Goal: Task Accomplishment & Management: Complete application form

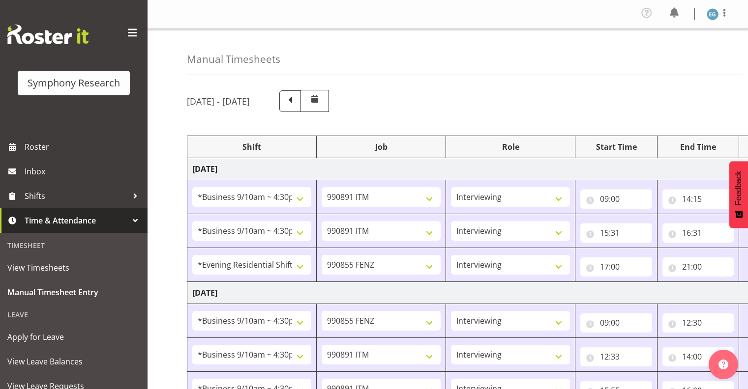
select select "26078"
select select "10549"
select select "26078"
select select "10549"
select select "48116"
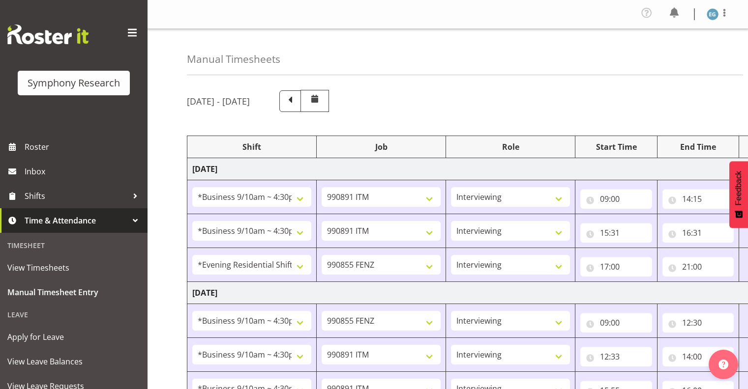
select select "9636"
select select "26078"
select select "9636"
select select "26078"
select select "10549"
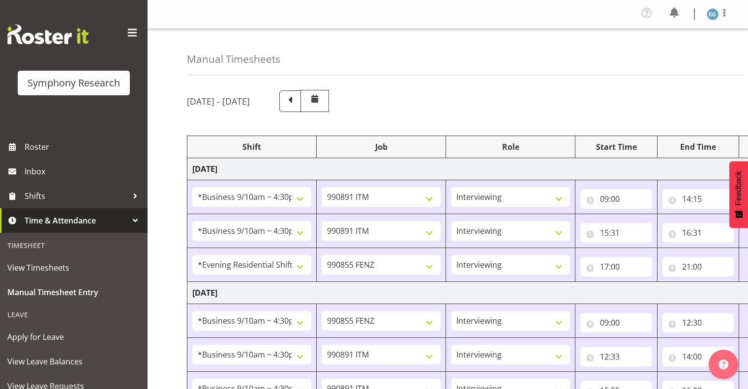
select select "26078"
select select "10549"
select select "26078"
select select "9636"
select select "26078"
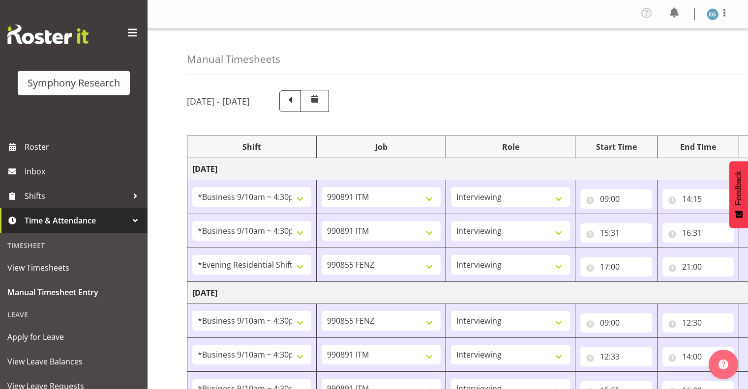
select select "10549"
select select "48116"
select select "9636"
select select "26078"
select select "10549"
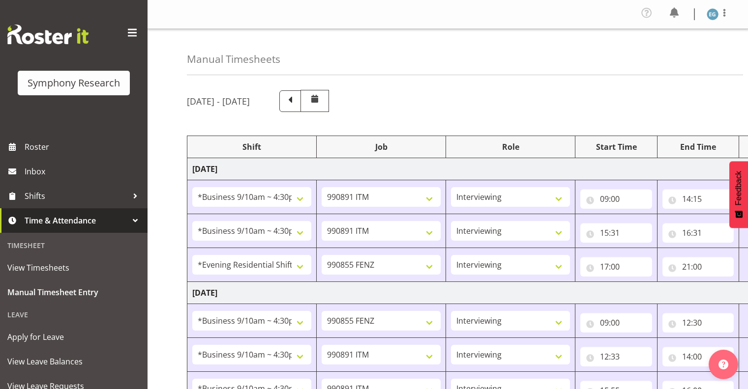
select select "26078"
select select "10549"
select select "48116"
select select "9636"
select select "26078"
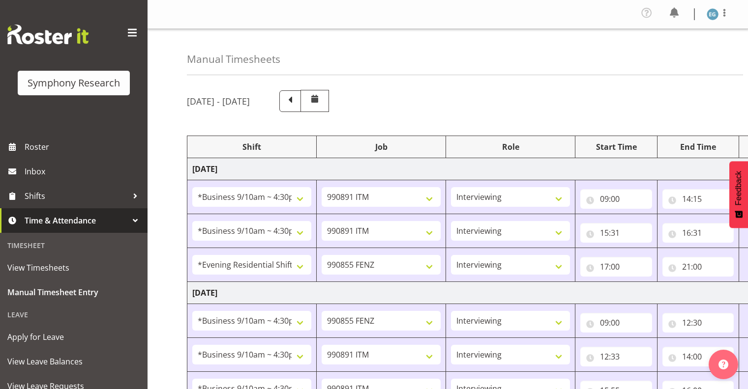
select select "10549"
select select "26078"
select select "10576"
select select "297"
select select "26078"
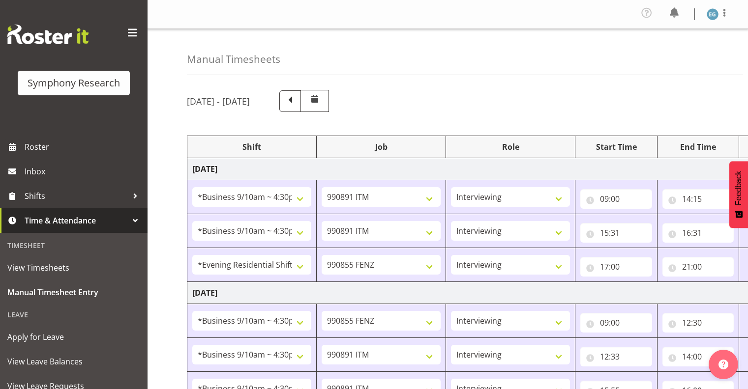
select select "10549"
select select "26078"
select select "10549"
select select "48116"
select select "9636"
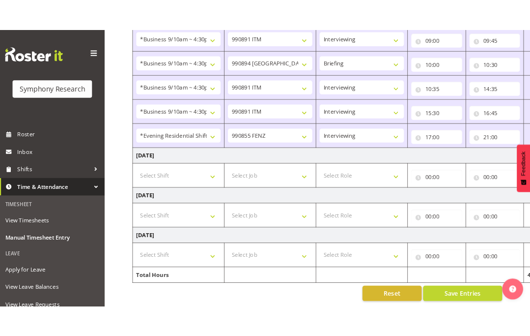
scroll to position [0, 127]
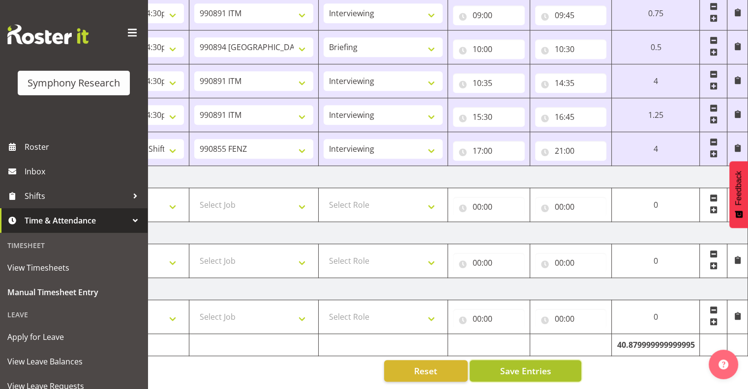
click at [522, 365] on span "Save Entries" at bounding box center [524, 371] width 51 height 13
